Goal: Transaction & Acquisition: Purchase product/service

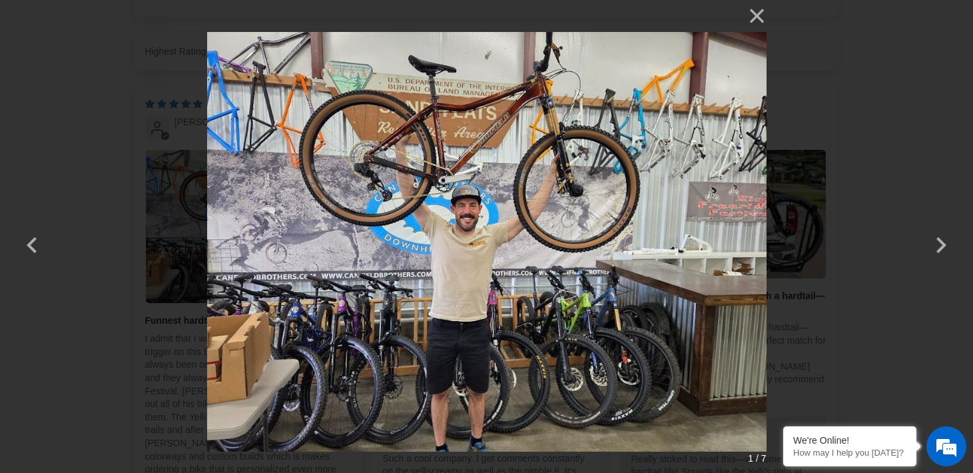
select select "L"
select select "highest-rating"
click at [756, 23] on button "×" at bounding box center [751, 16] width 32 height 32
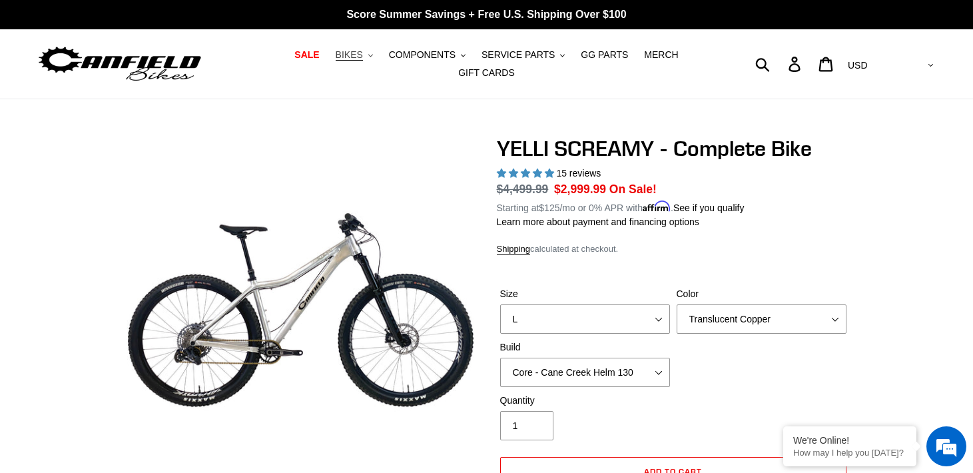
click at [363, 59] on span "BIKES" at bounding box center [349, 54] width 27 height 11
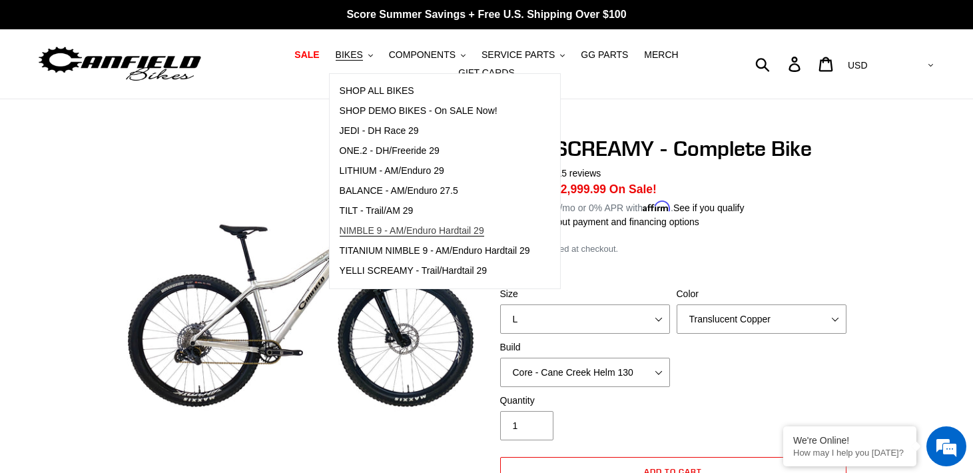
click at [371, 235] on span "NIMBLE 9 - AM/Enduro Hardtail 29" at bounding box center [412, 230] width 145 height 11
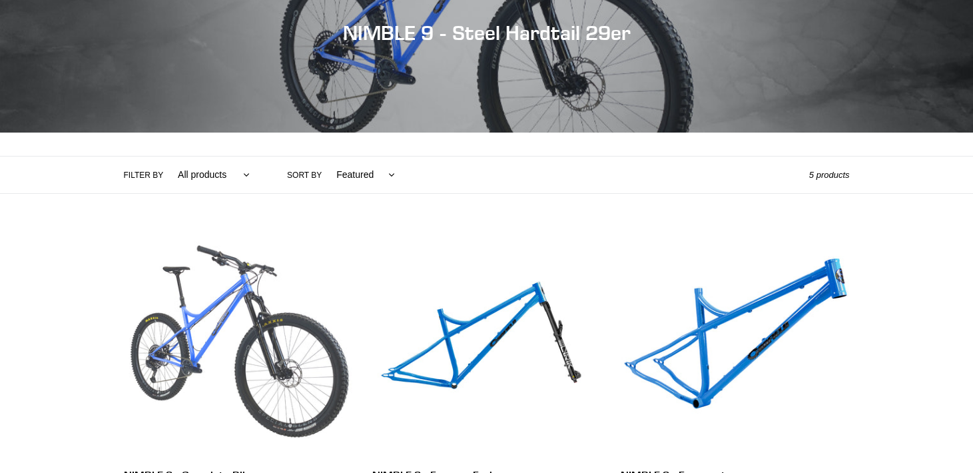
scroll to position [168, 0]
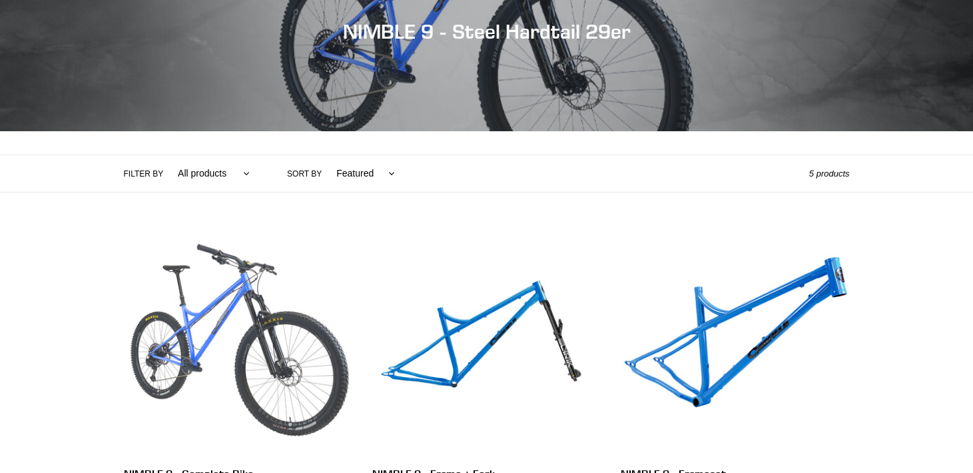
click at [273, 338] on link "NIMBLE 9 - Complete Bike" at bounding box center [238, 385] width 228 height 312
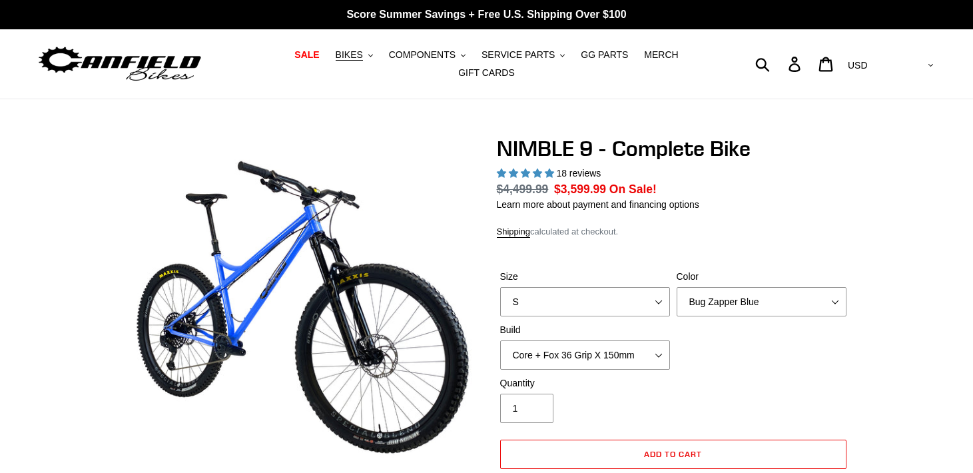
select select "highest-rating"
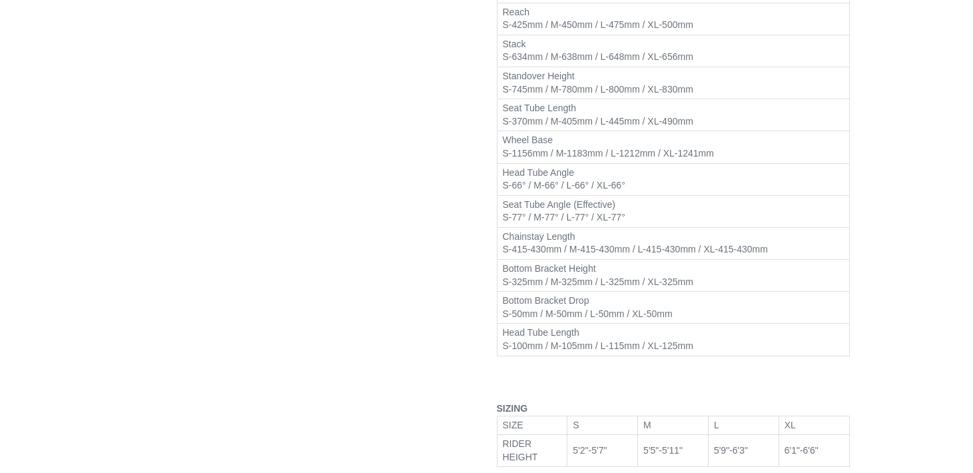
scroll to position [1763, 0]
